Goal: Information Seeking & Learning: Learn about a topic

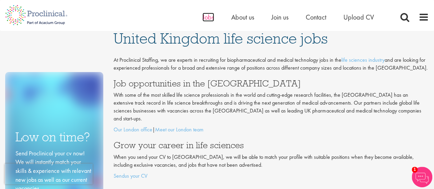
click at [209, 17] on span "Jobs" at bounding box center [208, 17] width 12 height 9
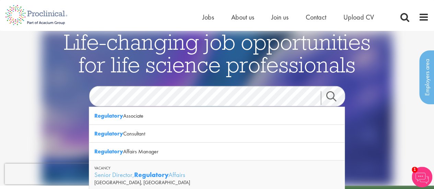
click at [329, 99] on link "Search" at bounding box center [335, 98] width 29 height 14
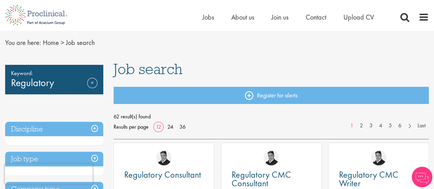
scroll to position [34, 0]
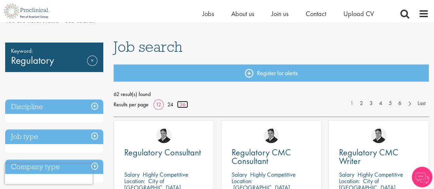
click at [182, 106] on link "36" at bounding box center [182, 104] width 11 height 7
